Goal: Check status: Check status

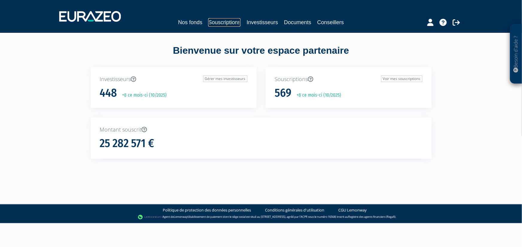
click at [230, 25] on link "Souscriptions" at bounding box center [224, 22] width 32 height 8
click at [227, 21] on link "Souscriptions" at bounding box center [224, 22] width 32 height 8
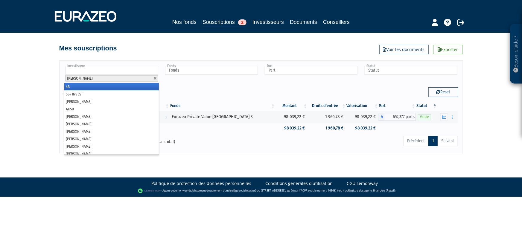
click at [135, 70] on input "text" at bounding box center [111, 70] width 93 height 9
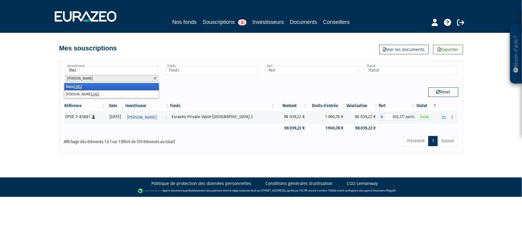
type input "lhez"
click at [130, 87] on li "Matei LHEZ" at bounding box center [111, 86] width 94 height 7
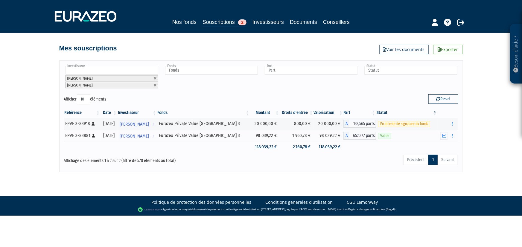
click at [101, 72] on input "text" at bounding box center [111, 70] width 93 height 9
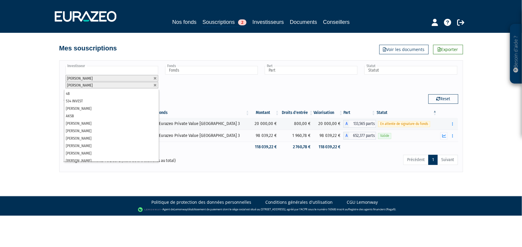
click at [110, 70] on input "text" at bounding box center [111, 70] width 93 height 9
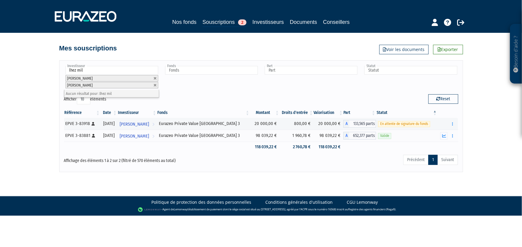
type input "lhez milo"
drag, startPoint x: 86, startPoint y: 71, endPoint x: 59, endPoint y: 73, distance: 26.3
click at [59, 73] on div "Investisseur 4B 534 INVEST ADINA-BIANCA STOIAN AKSB ALAIN DUMAS ALAIN JANAUD AL…" at bounding box center [260, 79] width 403 height 29
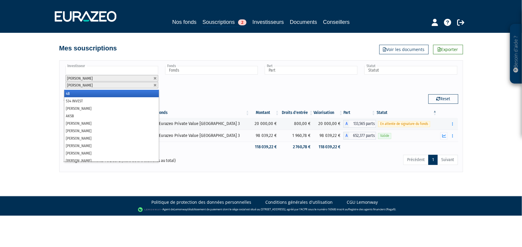
click at [82, 68] on input "text" at bounding box center [111, 70] width 93 height 9
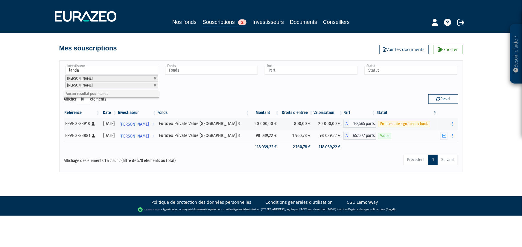
type input "landau"
drag, startPoint x: 84, startPoint y: 70, endPoint x: 45, endPoint y: 68, distance: 38.9
click at [45, 68] on div "Besoin d'aide ? × J'ai besoin d'aide Si vous avez une question à propos du fonc…" at bounding box center [261, 86] width 522 height 172
click at [155, 85] on link at bounding box center [155, 86] width 4 height 4
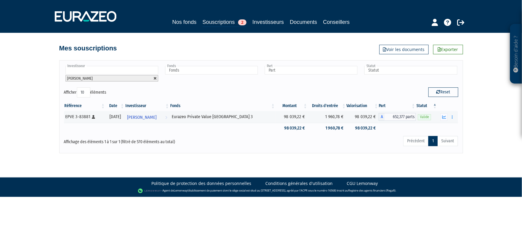
click at [154, 79] on link at bounding box center [155, 79] width 4 height 4
type input "Investisseur"
